Goal: Check status: Check status

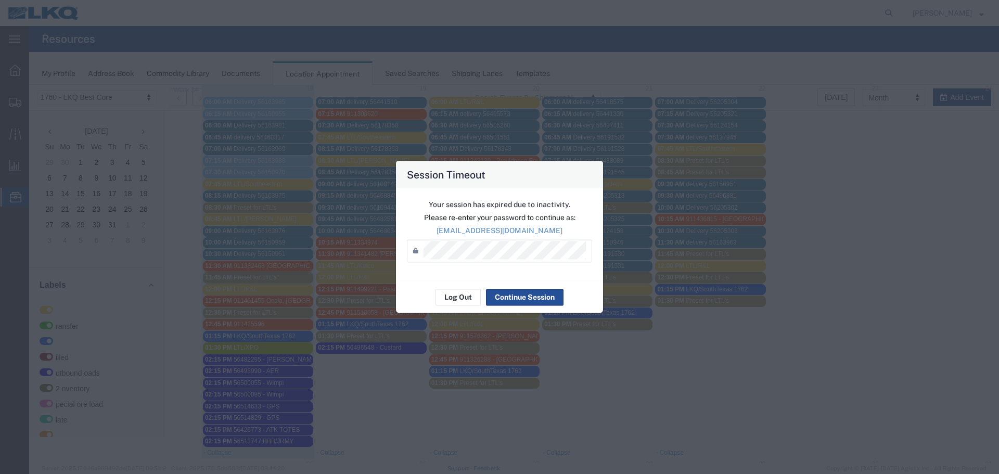
scroll to position [219, 0]
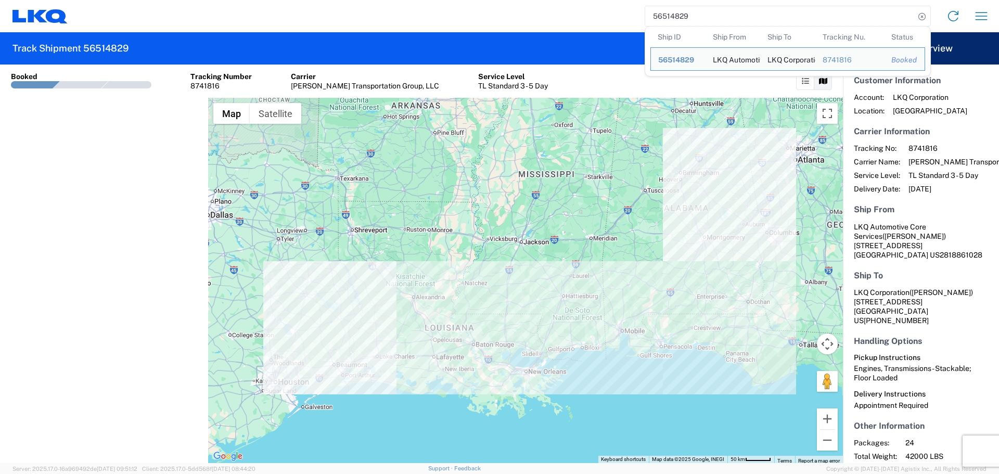
click at [666, 15] on input "56514829" at bounding box center [780, 16] width 270 height 20
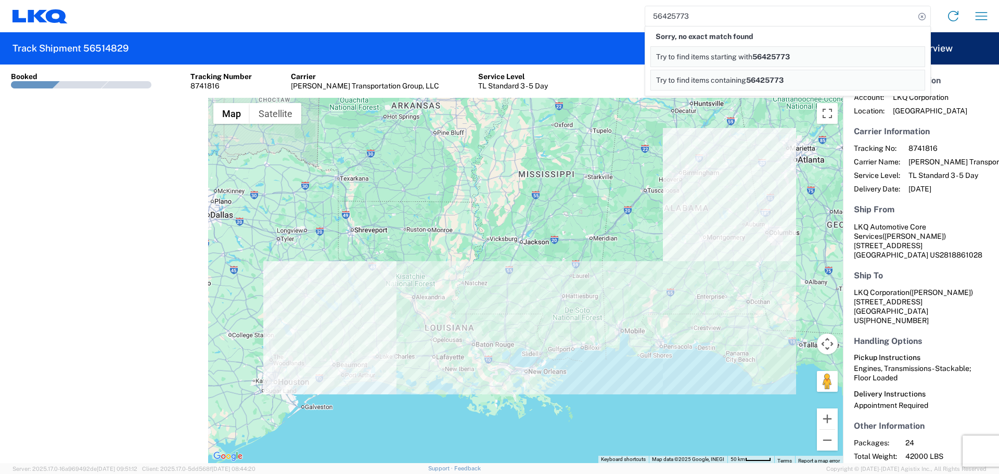
click at [692, 15] on input "56425773" at bounding box center [780, 16] width 270 height 20
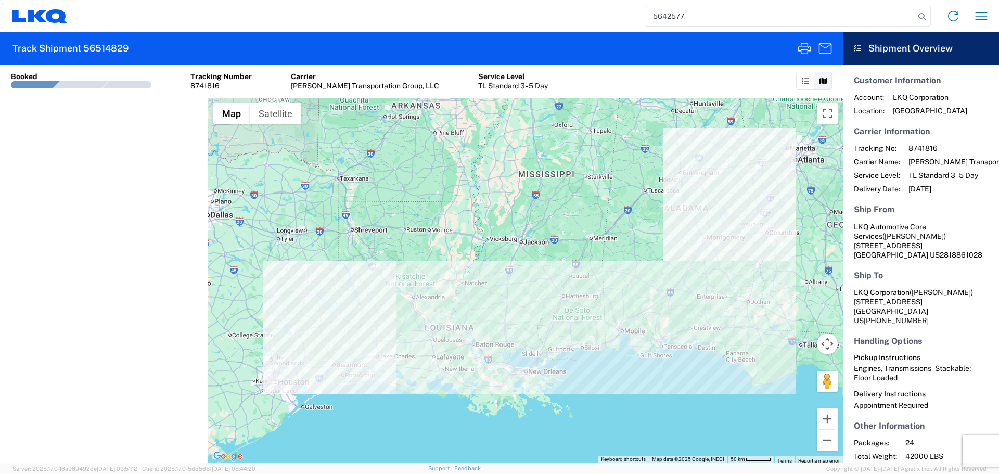
type input "56425773"
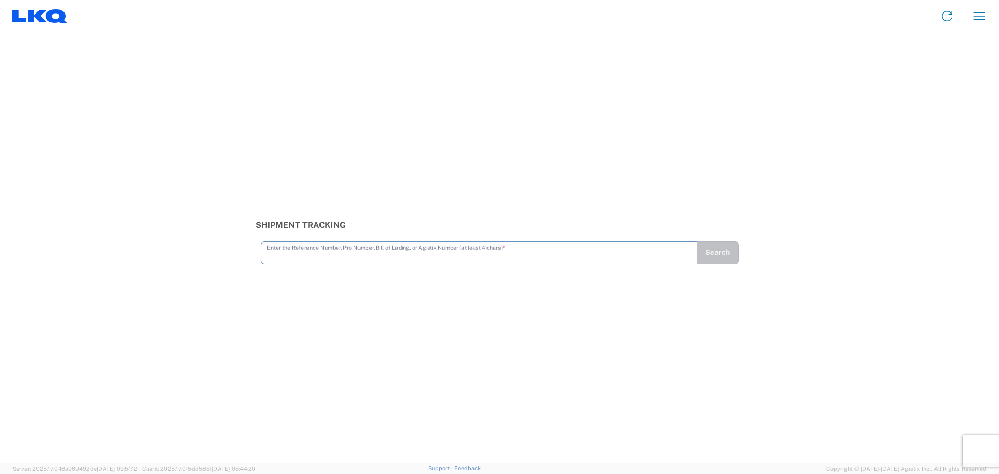
click at [378, 251] on input "text" at bounding box center [479, 252] width 424 height 18
type input "56425773"
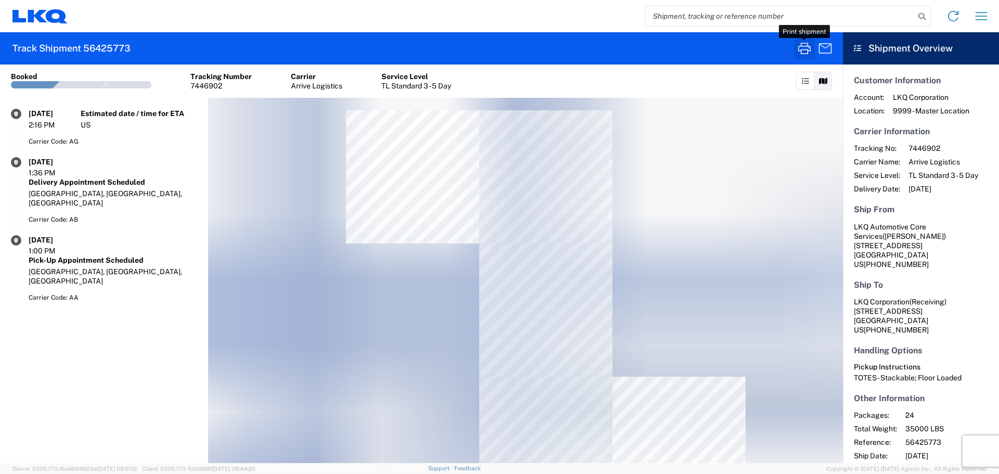
click at [808, 50] on icon "button" at bounding box center [805, 48] width 12 height 11
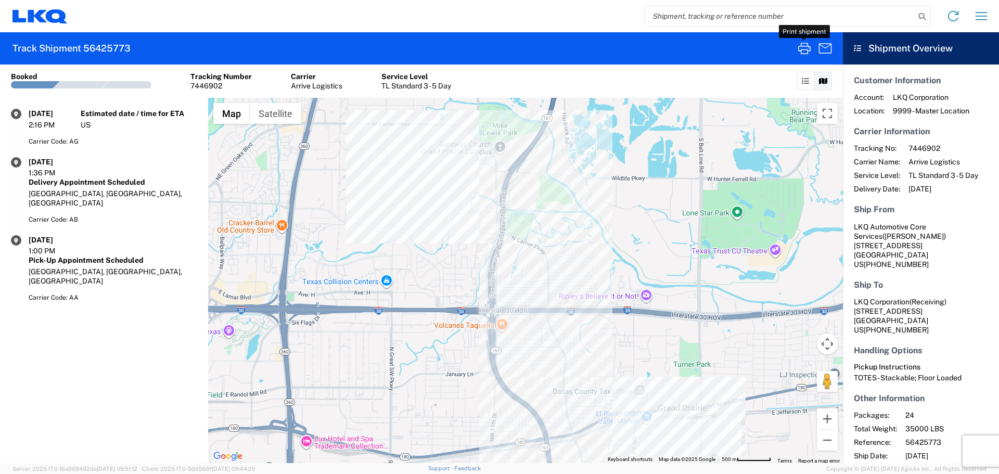
click at [711, 12] on input "search" at bounding box center [780, 16] width 270 height 20
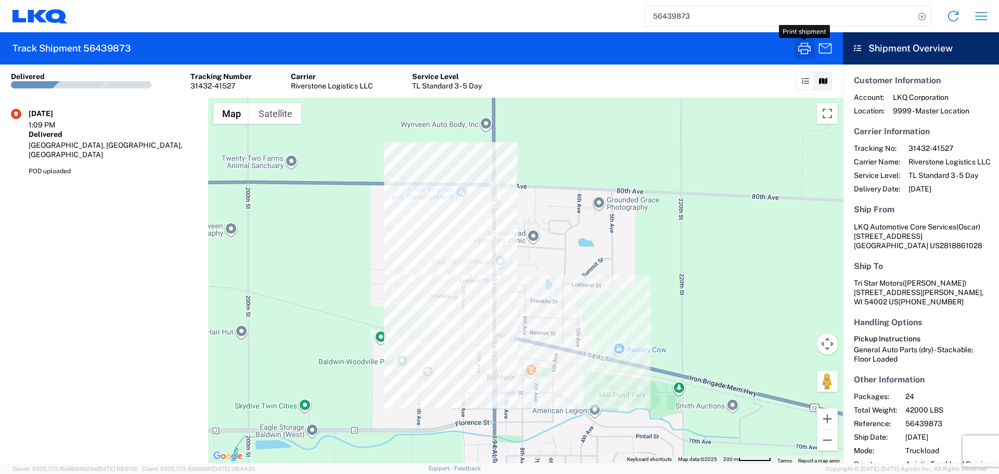
click at [808, 39] on button "button" at bounding box center [804, 48] width 21 height 21
click at [679, 22] on input "56439873" at bounding box center [780, 16] width 270 height 20
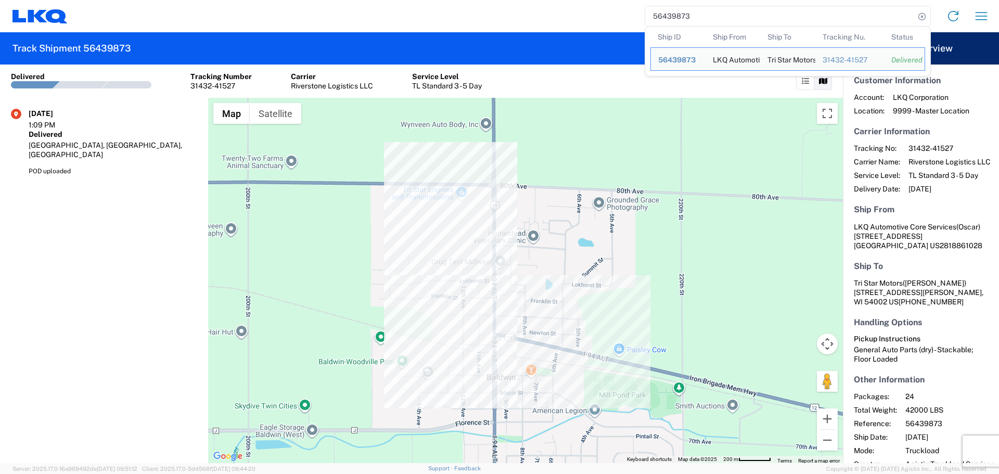
click at [679, 22] on input "56439873" at bounding box center [780, 16] width 270 height 20
paste input "25206698"
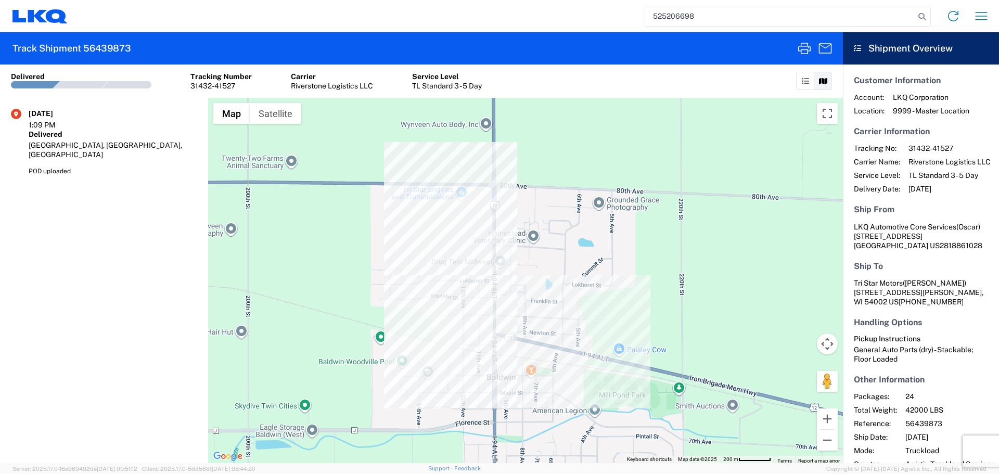
type input "525206698"
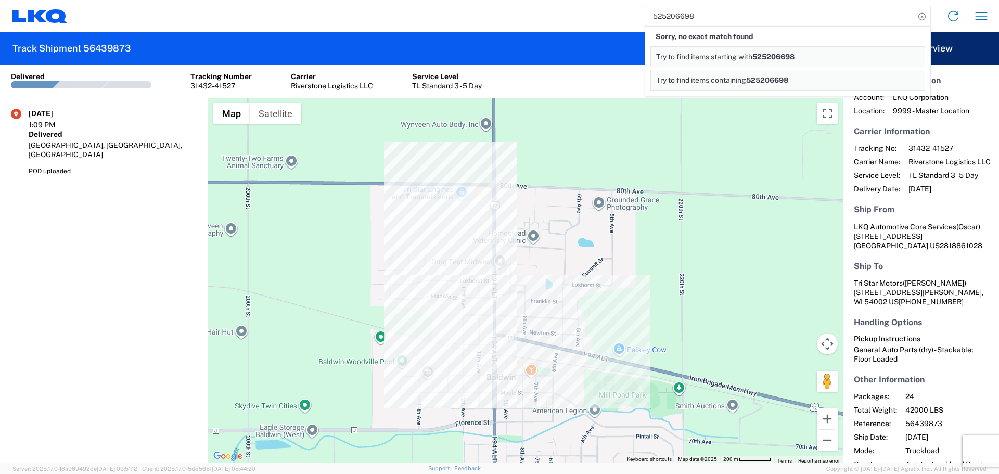
click at [664, 13] on input "525206698" at bounding box center [780, 16] width 270 height 20
click at [724, 14] on input "525206698" at bounding box center [780, 16] width 270 height 20
